Goal: Find specific page/section: Find specific page/section

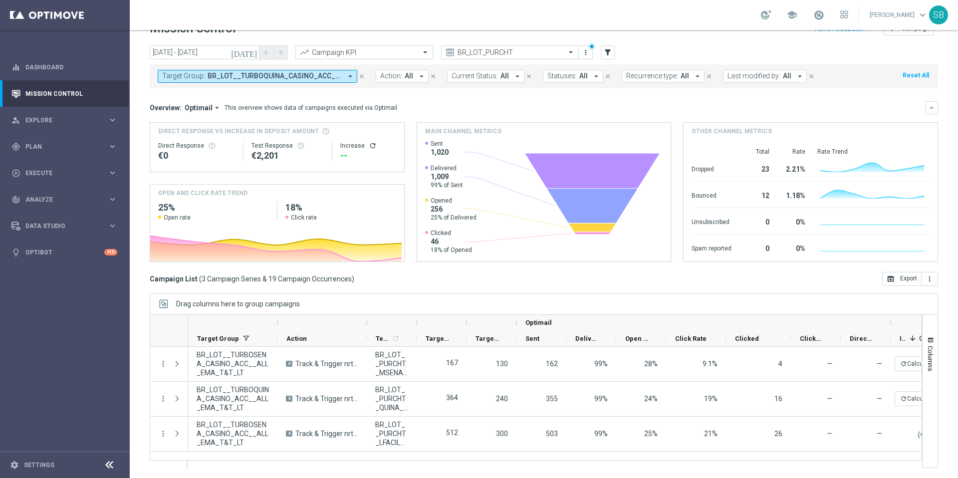
scroll to position [21, 0]
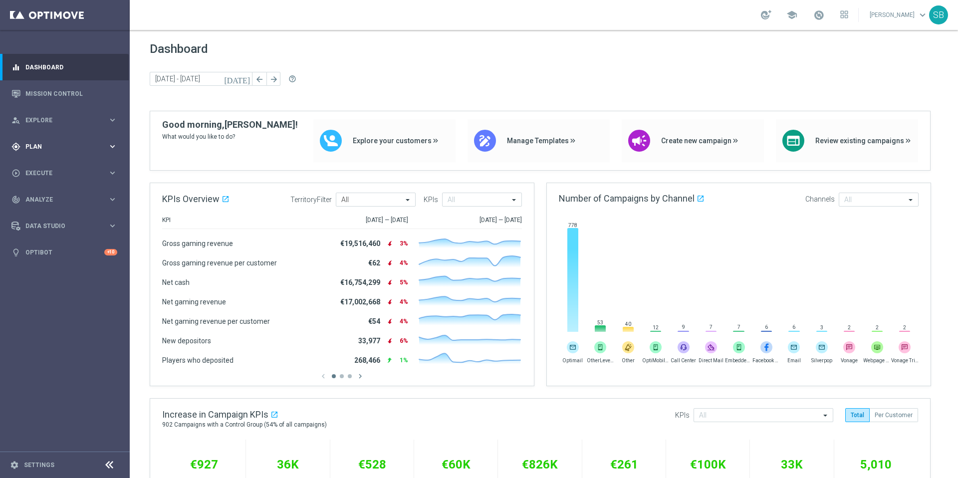
click at [46, 151] on div "gps_fixed Plan keyboard_arrow_right" at bounding box center [64, 146] width 129 height 26
click at [46, 198] on span "Templates" at bounding box center [61, 197] width 71 height 6
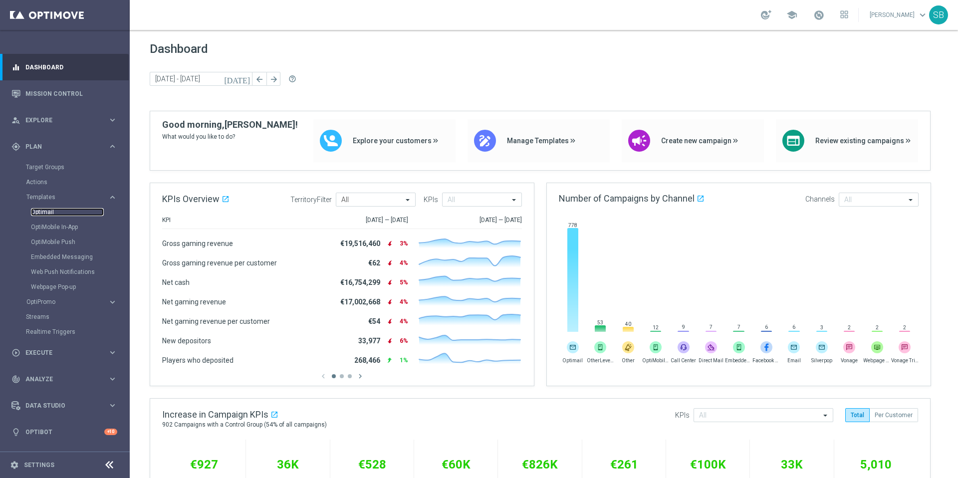
click at [47, 212] on link "Optimail" at bounding box center [67, 212] width 73 height 8
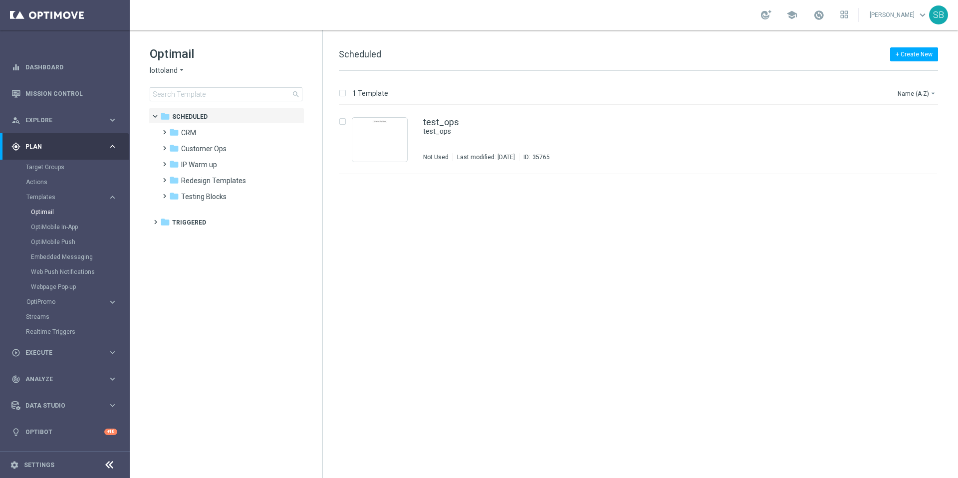
click at [181, 71] on icon "arrow_drop_down" at bounding box center [182, 70] width 8 height 9
click at [0, 0] on span "Lottoland.com.br" at bounding box center [0, 0] width 0 height 0
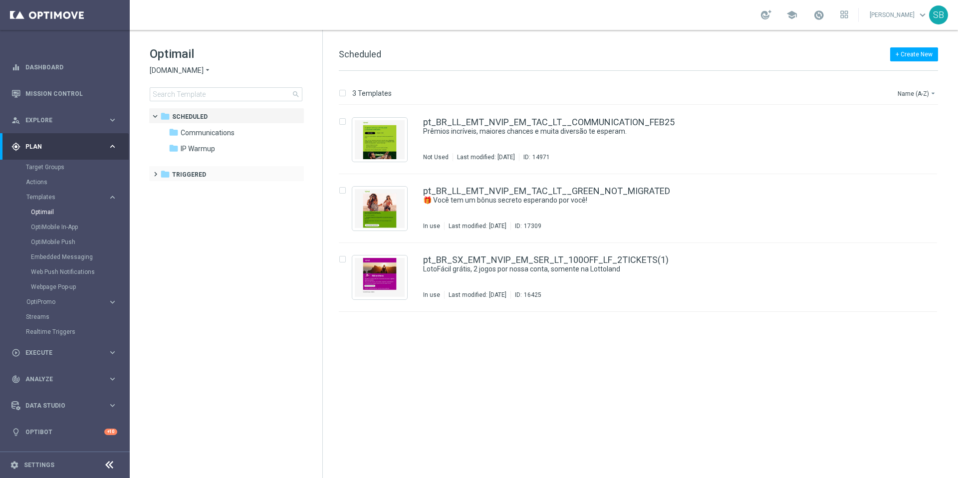
click at [156, 172] on span at bounding box center [153, 170] width 4 height 4
click at [173, 187] on icon "folder" at bounding box center [174, 190] width 10 height 10
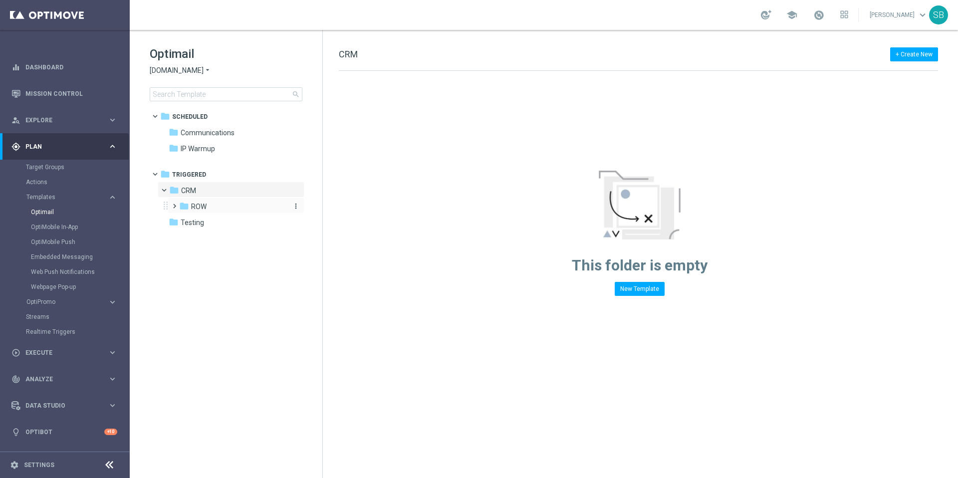
click at [181, 207] on icon "folder" at bounding box center [184, 206] width 10 height 10
click at [198, 134] on span "Communications" at bounding box center [208, 132] width 54 height 9
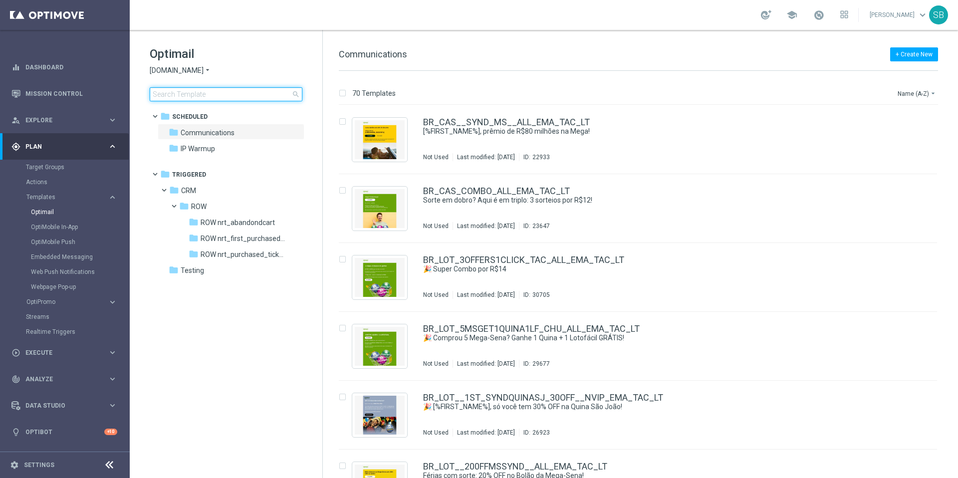
click at [202, 99] on input at bounding box center [226, 94] width 153 height 14
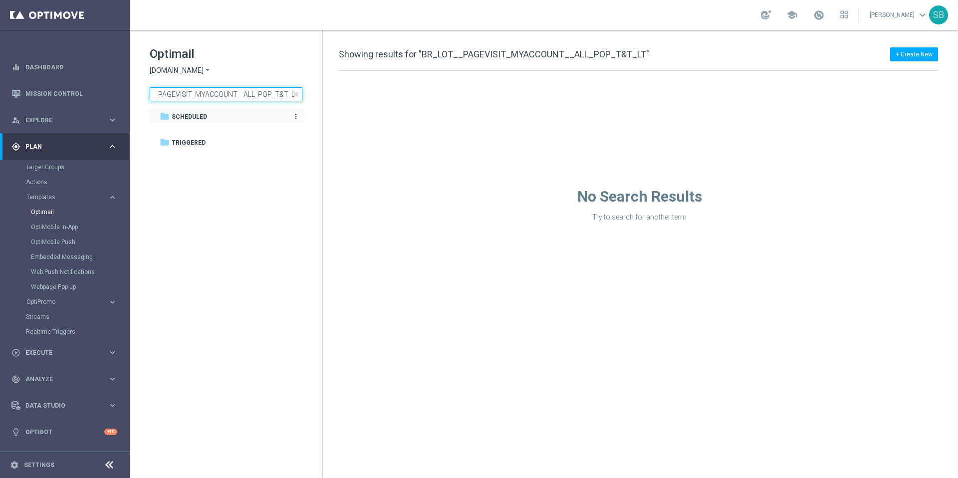
type input "BR_LOT__PAGEVISIT_MYACCOUNT__ALL_POP_T&T_LT"
click at [187, 117] on span "Scheduled" at bounding box center [189, 116] width 35 height 9
click at [168, 116] on icon "folder" at bounding box center [165, 116] width 10 height 10
click at [196, 139] on span "Triggered" at bounding box center [189, 142] width 34 height 9
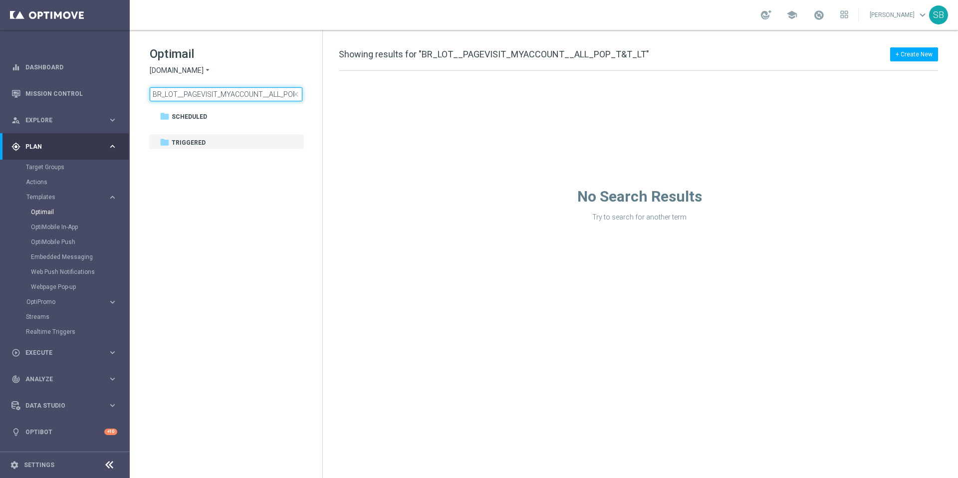
click at [266, 98] on input "BR_LOT__PAGEVISIT_MYACCOUNT__ALL_POP_T&T_LT" at bounding box center [226, 94] width 153 height 14
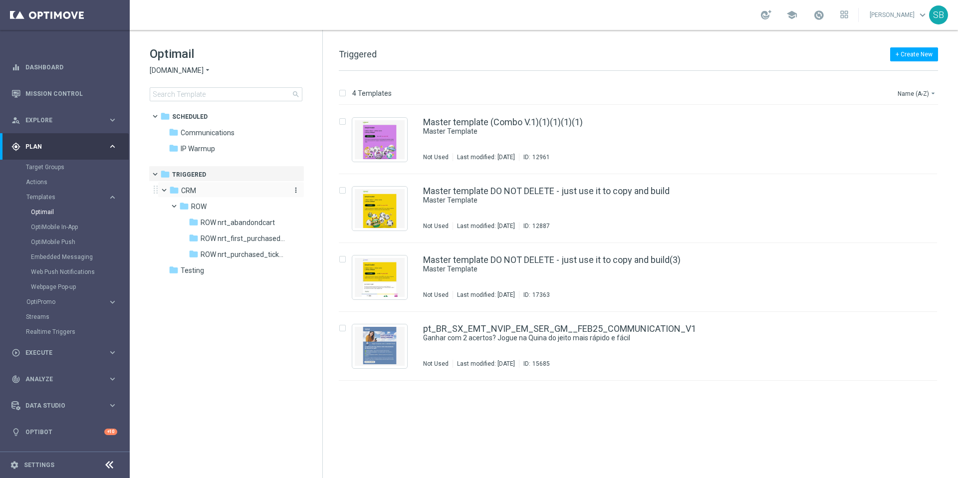
click at [172, 191] on icon "folder" at bounding box center [174, 190] width 10 height 10
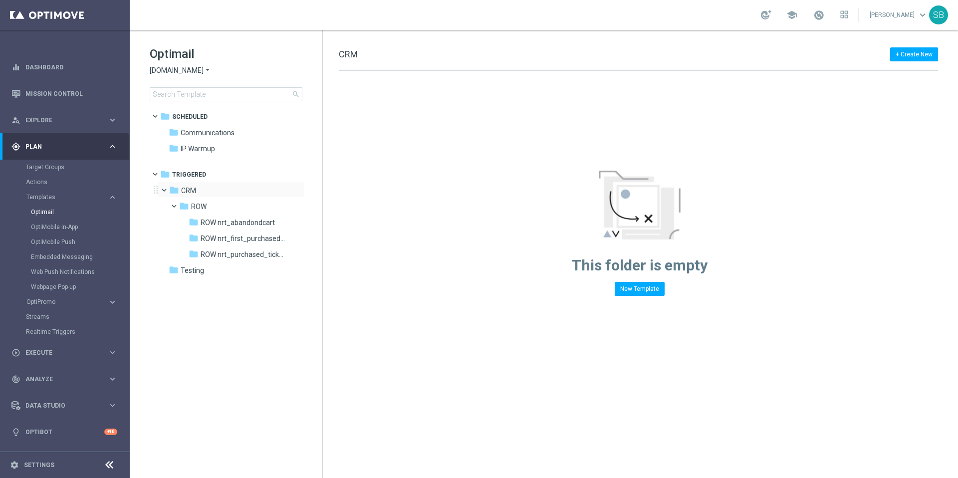
click at [167, 188] on span at bounding box center [169, 188] width 4 height 4
click at [165, 188] on span at bounding box center [162, 186] width 4 height 4
click at [177, 136] on icon "folder" at bounding box center [174, 132] width 10 height 10
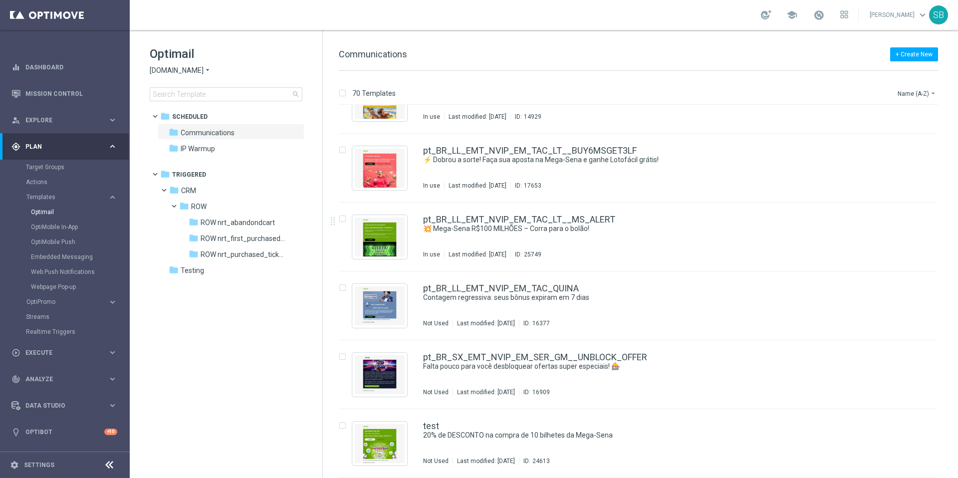
scroll to position [4449, 0]
click at [55, 229] on link "OptiMobile In-App" at bounding box center [67, 227] width 73 height 8
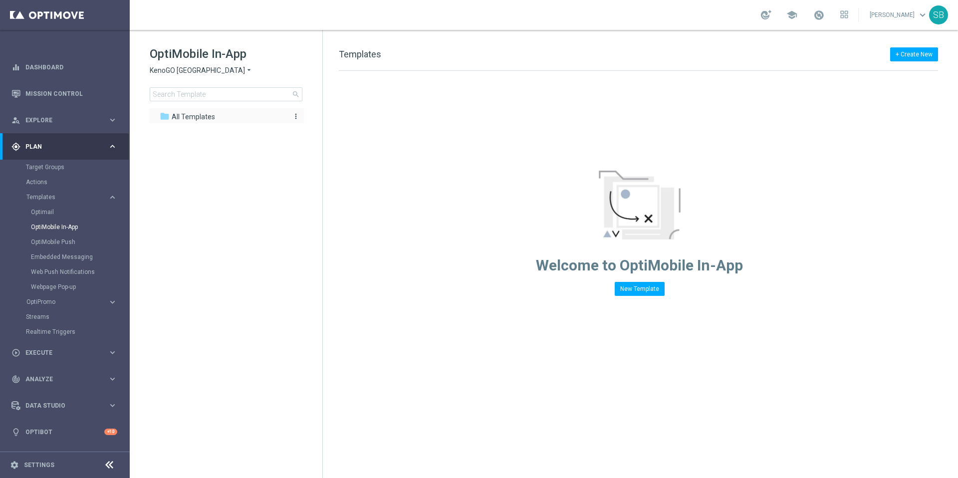
click at [204, 118] on span "All Templates" at bounding box center [193, 116] width 43 height 9
click at [55, 287] on link "Webpage Pop-up" at bounding box center [67, 287] width 73 height 8
click at [190, 130] on span "CRM" at bounding box center [188, 132] width 15 height 9
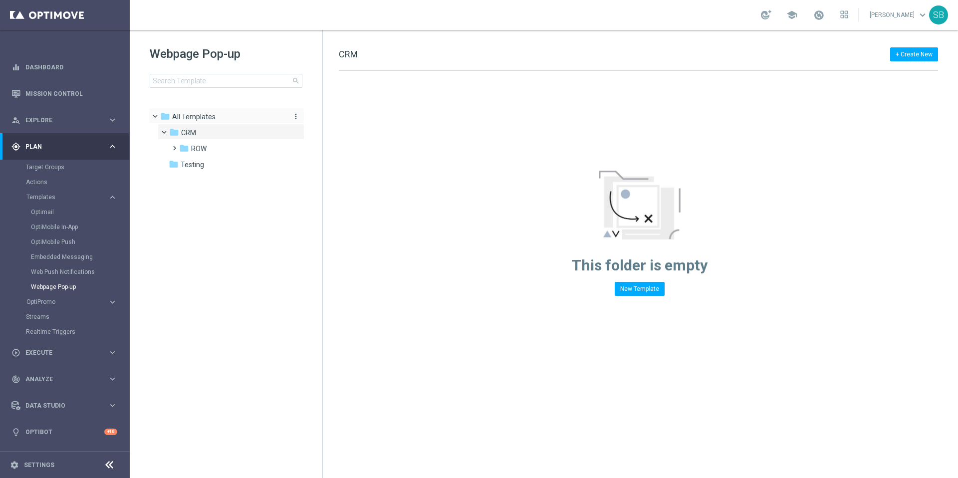
click at [189, 118] on span "All Templates" at bounding box center [193, 116] width 43 height 9
click at [186, 150] on icon "folder" at bounding box center [184, 148] width 10 height 10
click at [193, 166] on icon "folder" at bounding box center [194, 164] width 10 height 10
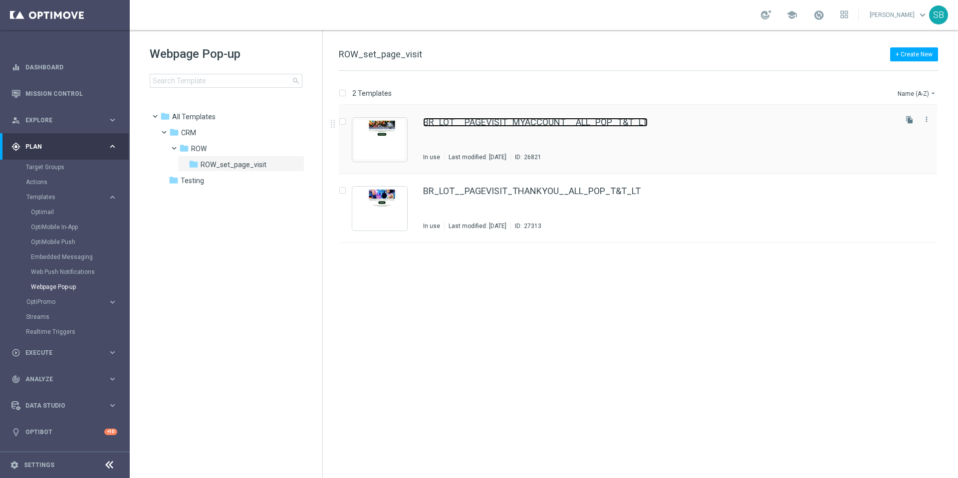
click at [488, 123] on link "BR_LOT__PAGEVISIT_MYACCOUNT__ALL_POP_T&T_LT" at bounding box center [535, 122] width 225 height 9
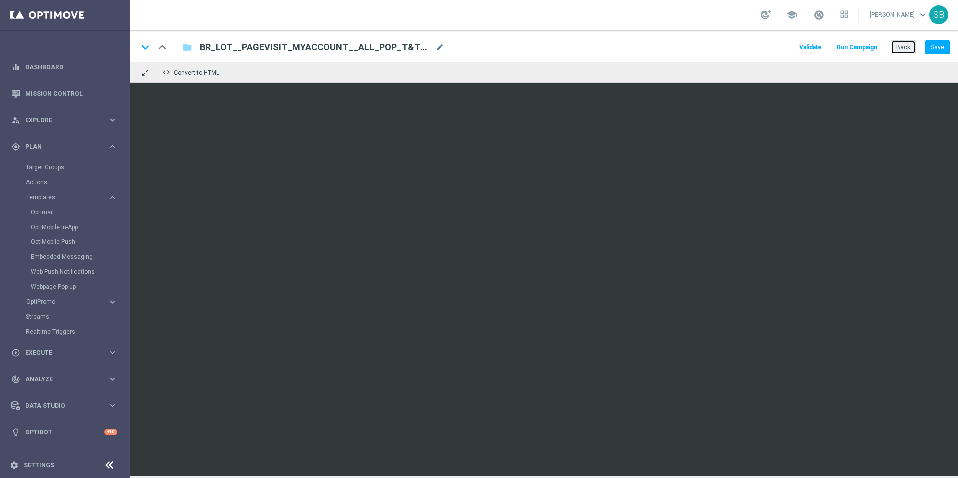
click at [900, 51] on button "Back" at bounding box center [903, 47] width 25 height 14
